Goal: Contribute content

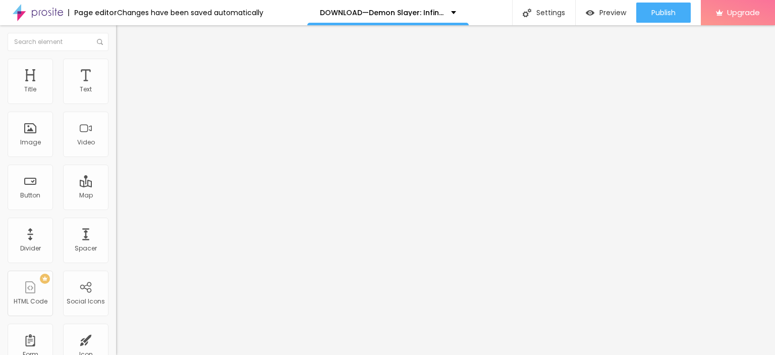
click at [116, 87] on span "Add image" at bounding box center [136, 82] width 41 height 9
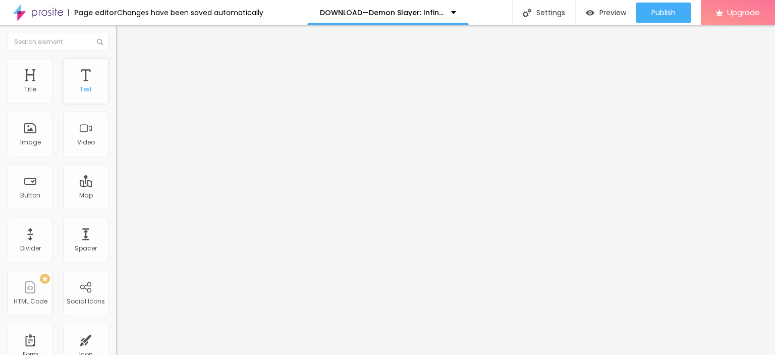
click at [80, 86] on div "Text" at bounding box center [86, 89] width 12 height 7
click at [116, 95] on input "Click me" at bounding box center [176, 90] width 121 height 10
paste input "LICK HERE ▶️ Demon Slayer: Infinity Castle [2025] ]"
type input "CLICK HERE ▶️ Demon Slayer: Infinity Castle [2025] ]"
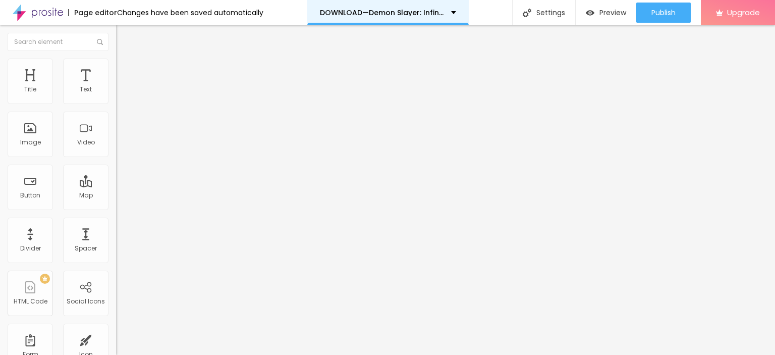
scroll to position [0, 0]
click at [116, 203] on input "https://" at bounding box center [176, 203] width 121 height 10
paste input "[DOMAIN_NAME]/en/movie/1311031/pro"
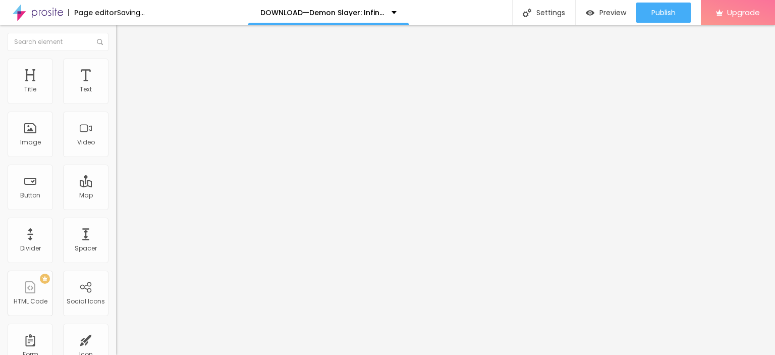
type input "[URL][DOMAIN_NAME]"
click at [116, 121] on img at bounding box center [119, 116] width 7 height 7
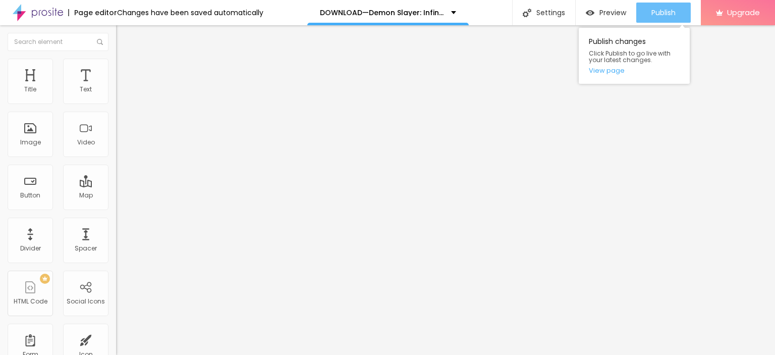
click at [655, 10] on span "Publish" at bounding box center [663, 13] width 24 height 8
click at [615, 70] on link "View page" at bounding box center [633, 70] width 91 height 7
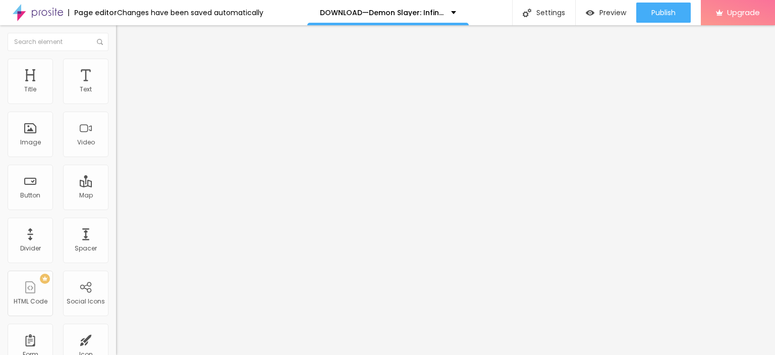
click at [60, 15] on img at bounding box center [38, 12] width 50 height 25
